Goal: Information Seeking & Learning: Check status

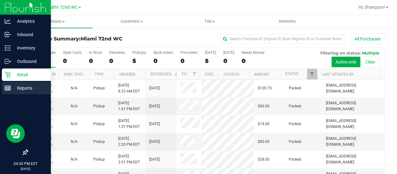
click at [9, 92] on div "Reports" at bounding box center [26, 88] width 49 height 12
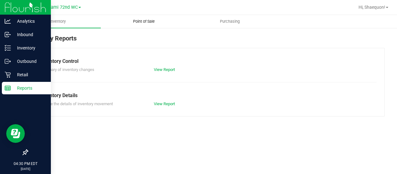
click at [144, 21] on span "Point of Sale" at bounding box center [144, 22] width 39 height 6
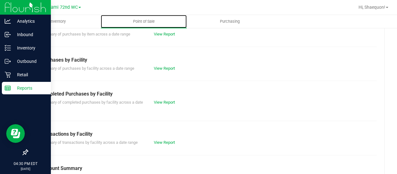
scroll to position [112, 0]
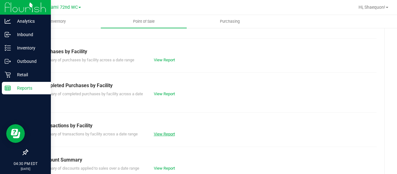
click at [167, 135] on link "View Report" at bounding box center [164, 133] width 21 height 5
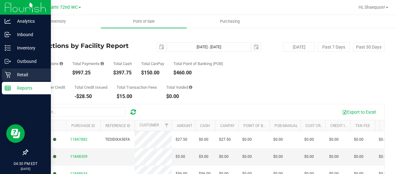
click at [20, 76] on p "Retail" at bounding box center [29, 74] width 37 height 7
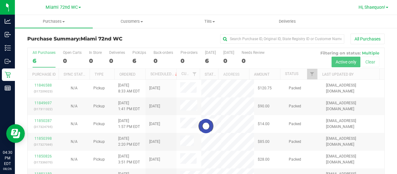
click at [387, 8] on span at bounding box center [387, 7] width 2 height 1
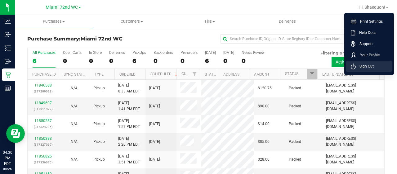
click at [377, 67] on li "Sign Out" at bounding box center [369, 66] width 47 height 11
